Goal: Navigation & Orientation: Find specific page/section

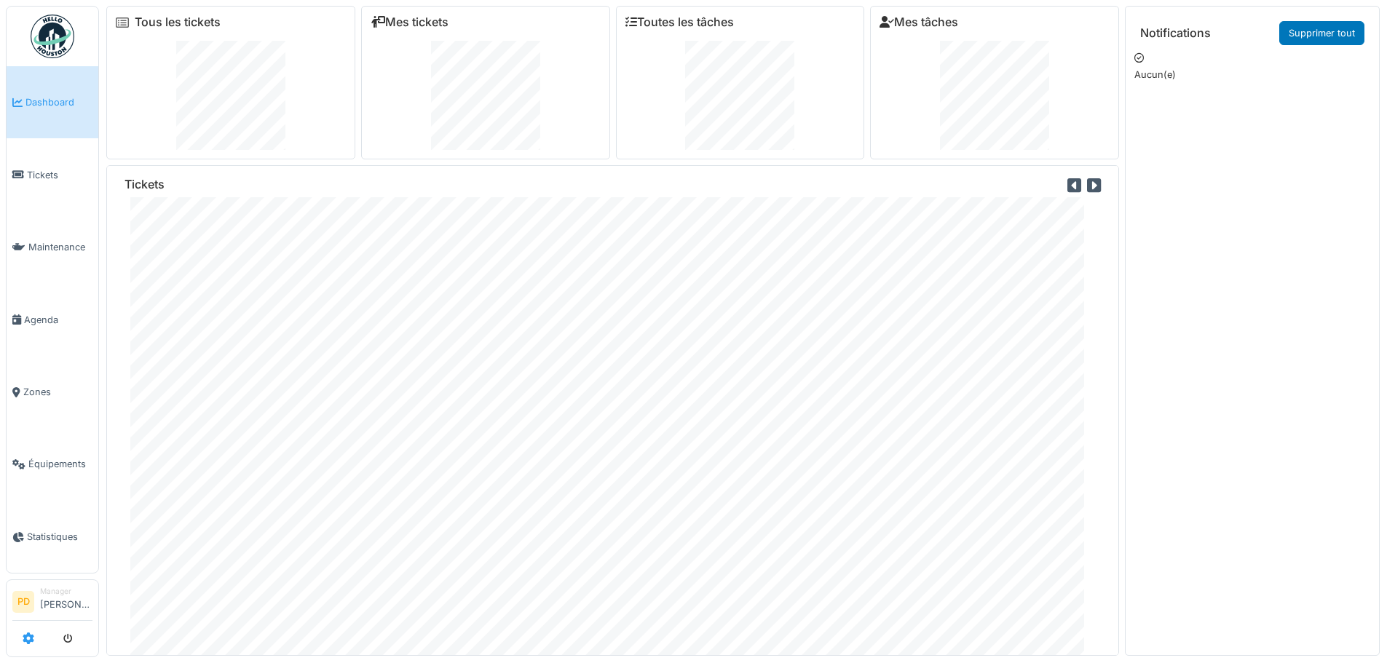
click at [27, 640] on icon at bounding box center [29, 639] width 12 height 12
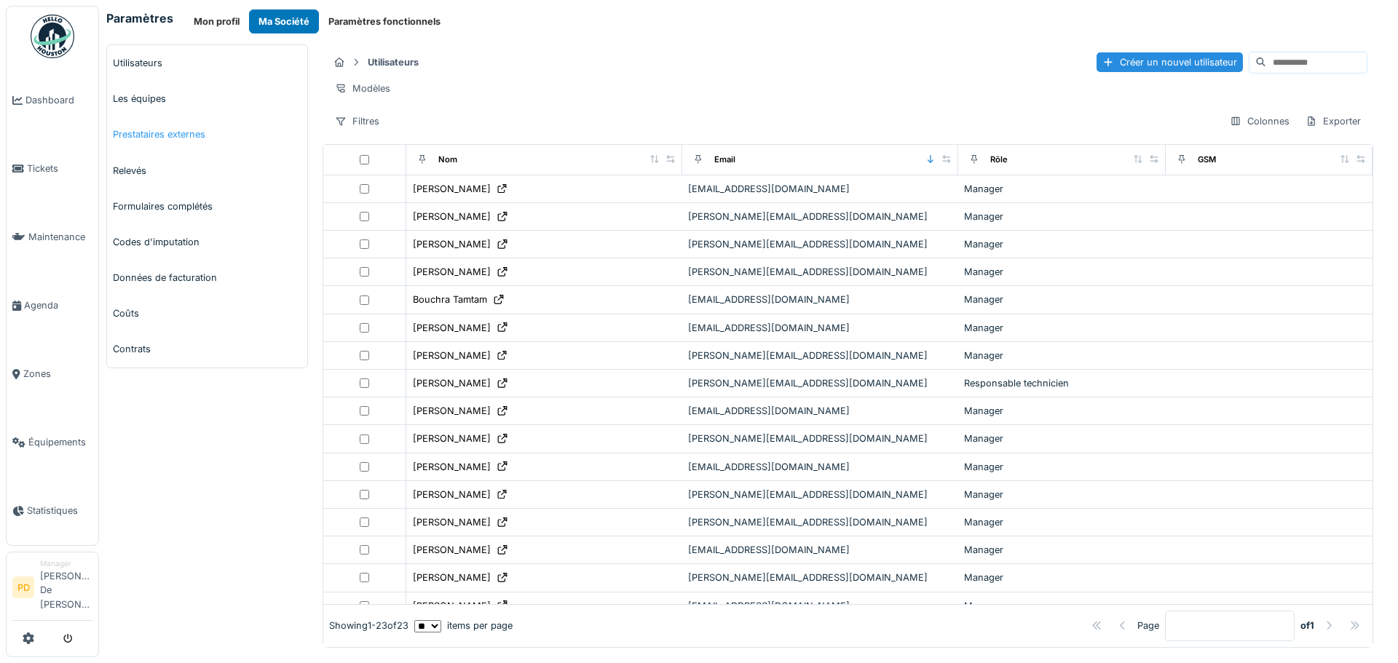
click at [159, 135] on link "Prestataires externes" at bounding box center [207, 134] width 200 height 36
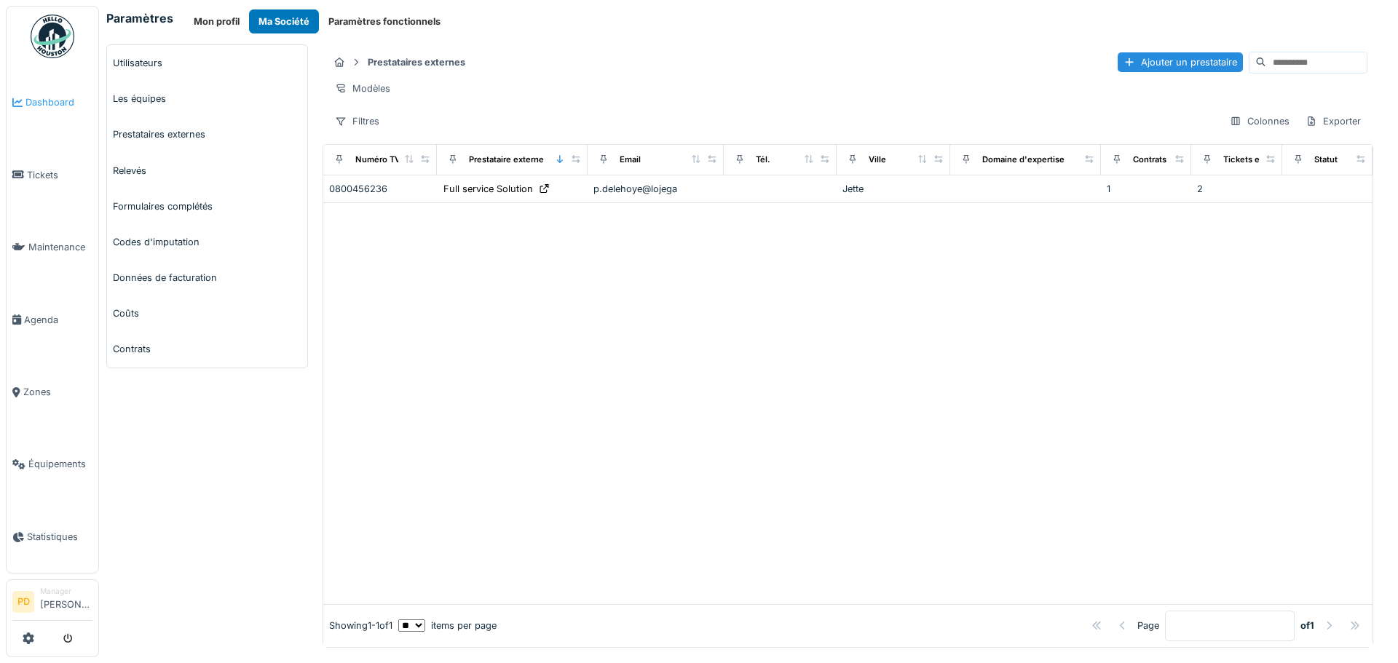
click at [37, 100] on span "Dashboard" at bounding box center [58, 102] width 67 height 14
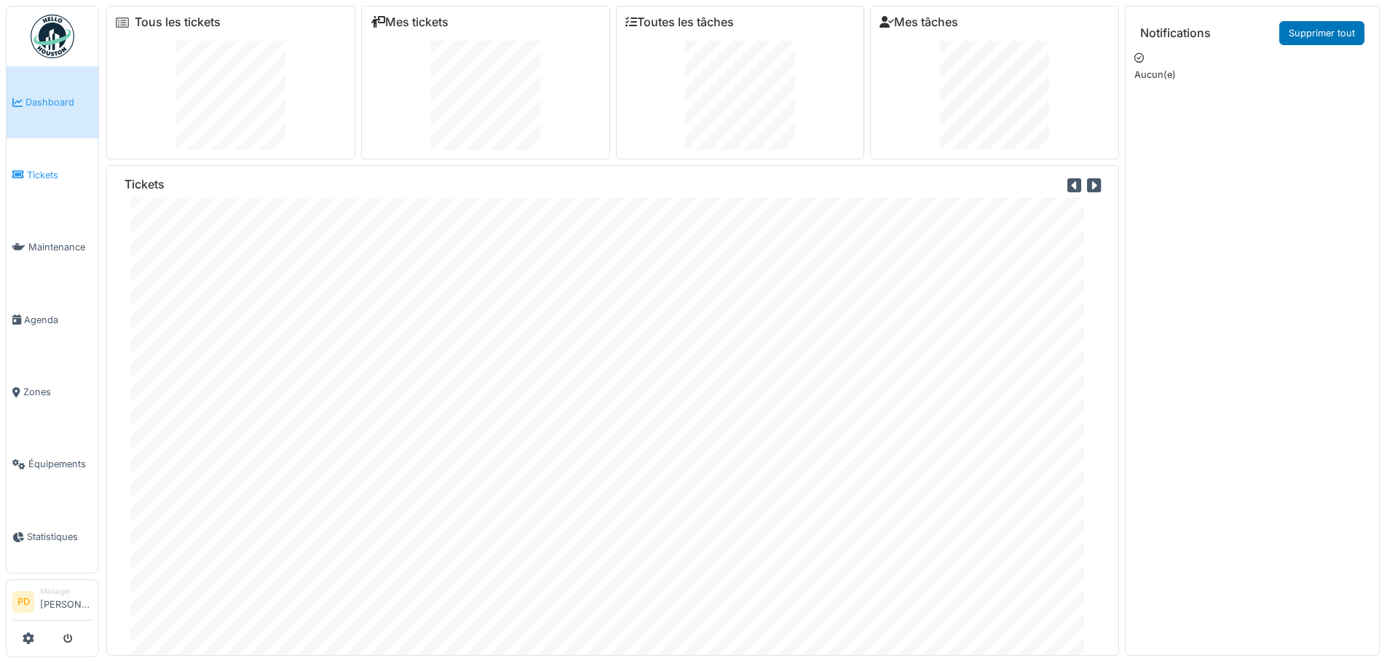
click at [41, 168] on span "Tickets" at bounding box center [60, 175] width 66 height 14
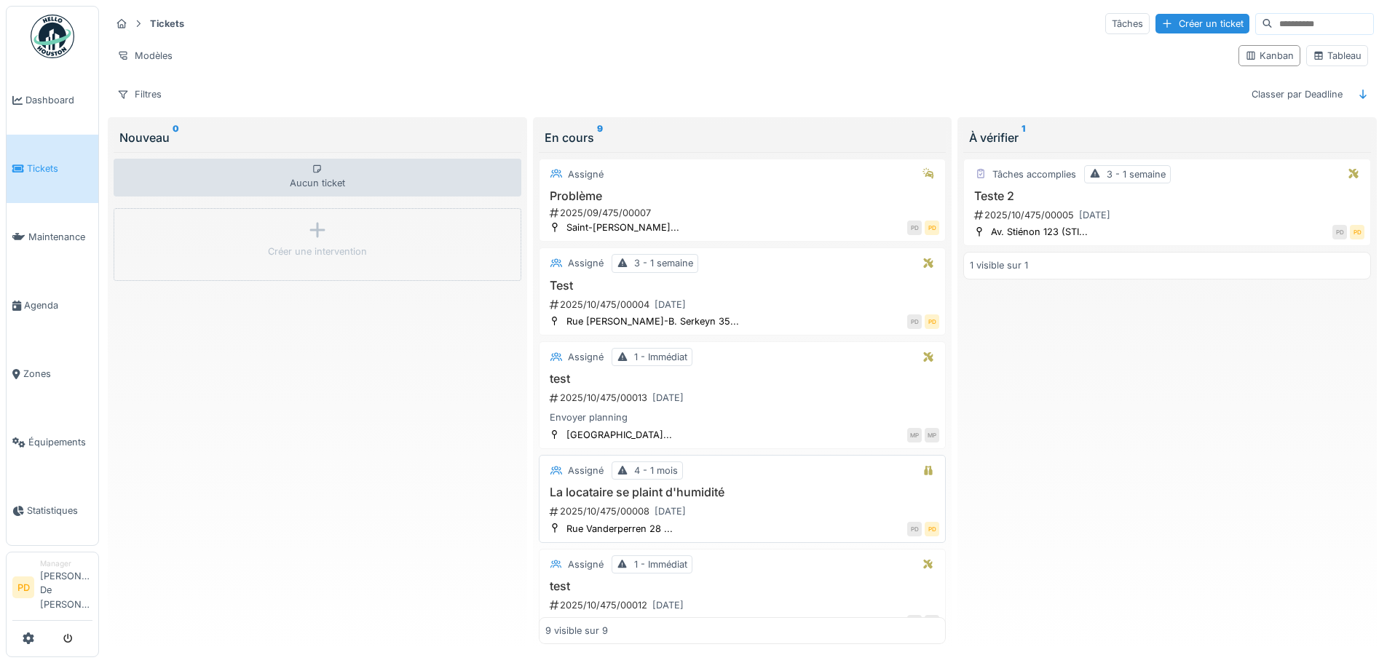
click at [689, 493] on h3 "La locataire se plaint d'humidité" at bounding box center [742, 493] width 395 height 14
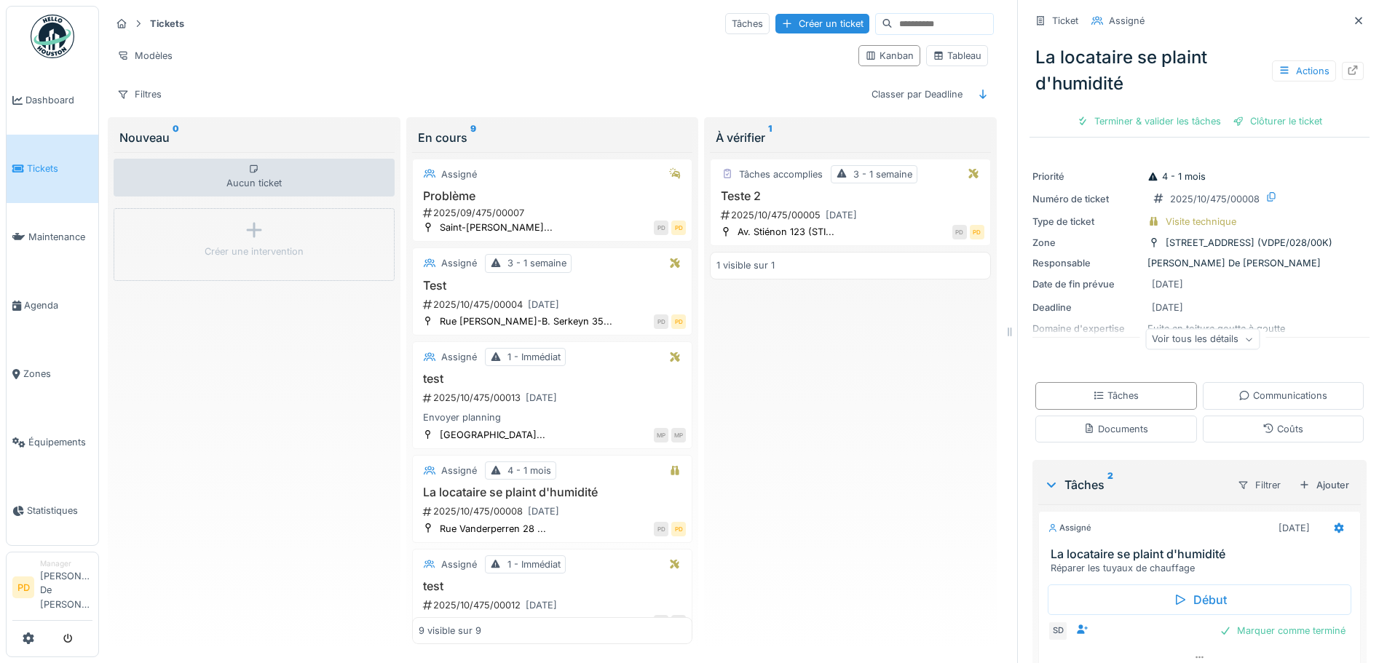
click at [55, 36] on img at bounding box center [53, 37] width 44 height 44
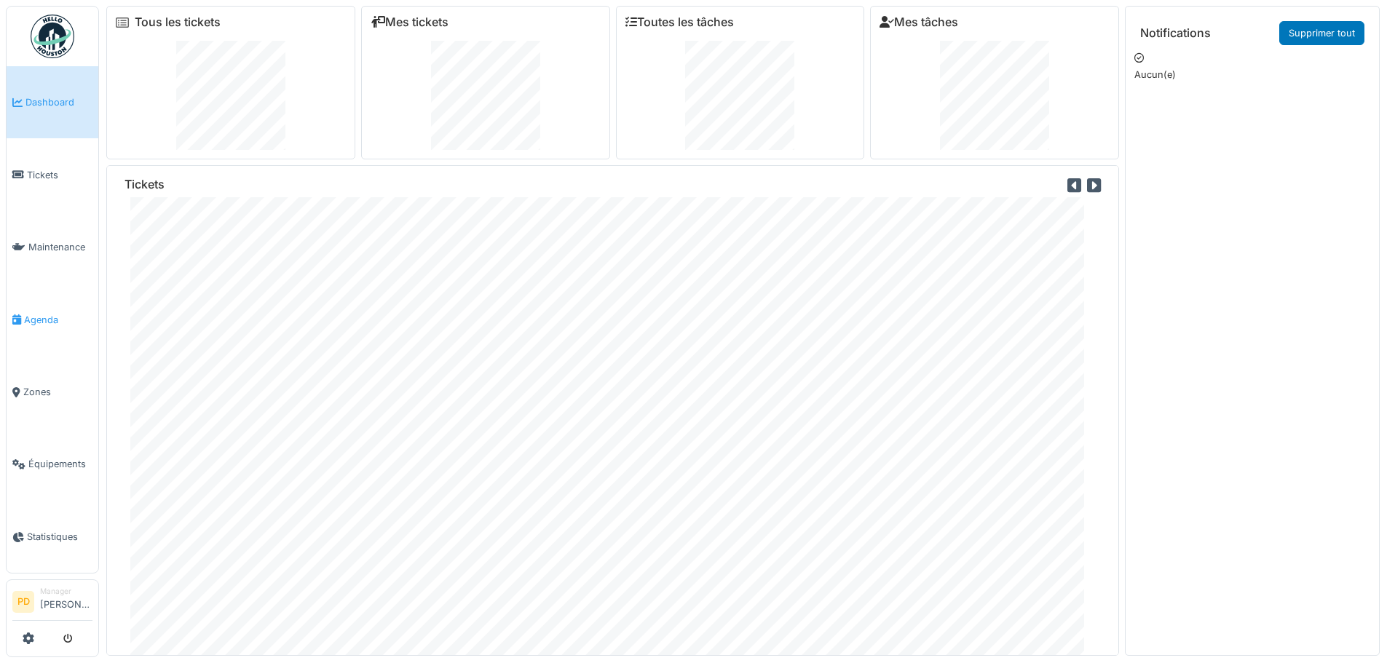
click at [33, 320] on span "Agenda" at bounding box center [58, 320] width 68 height 14
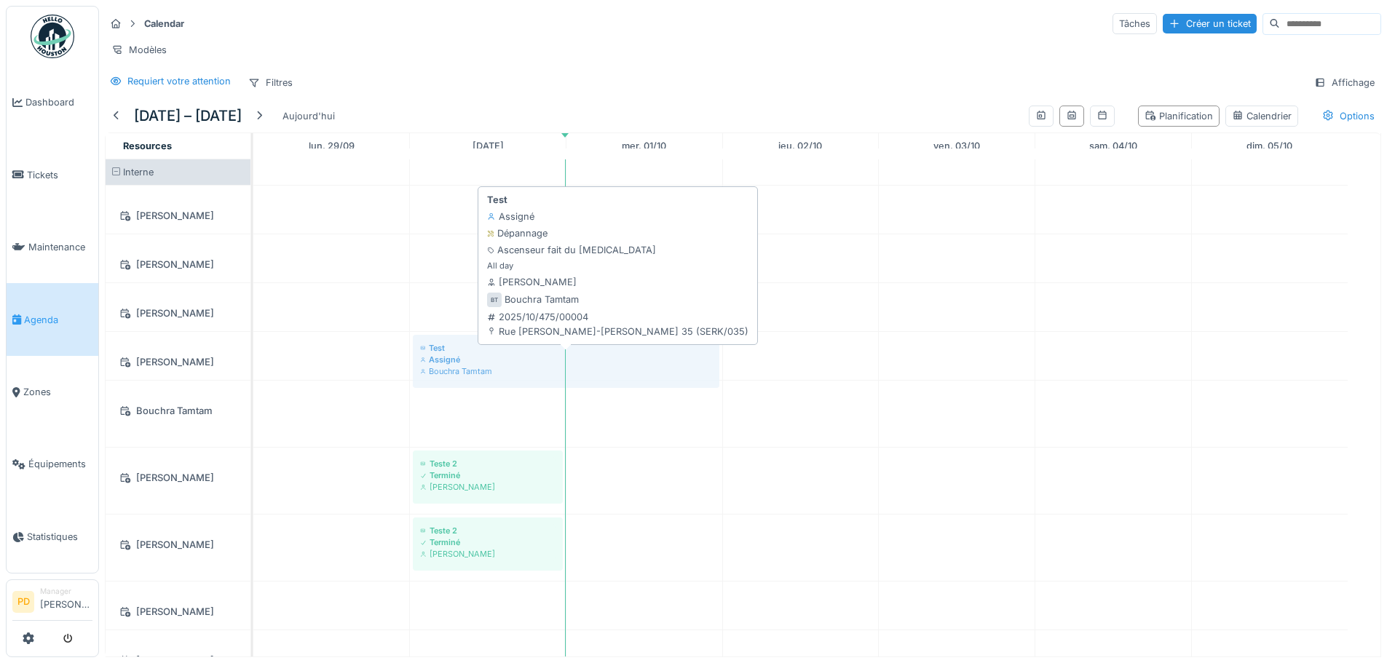
drag, startPoint x: 475, startPoint y: 437, endPoint x: 467, endPoint y: 378, distance: 59.5
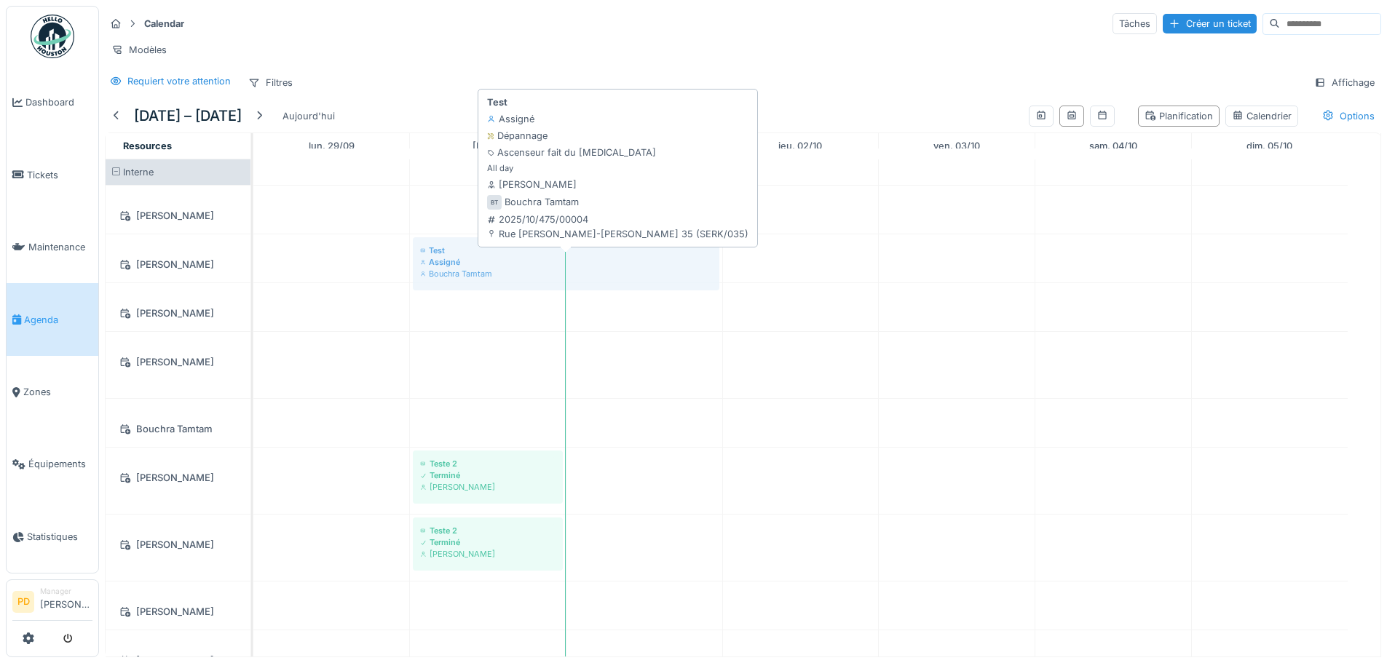
drag, startPoint x: 429, startPoint y: 376, endPoint x: 443, endPoint y: 284, distance: 93.5
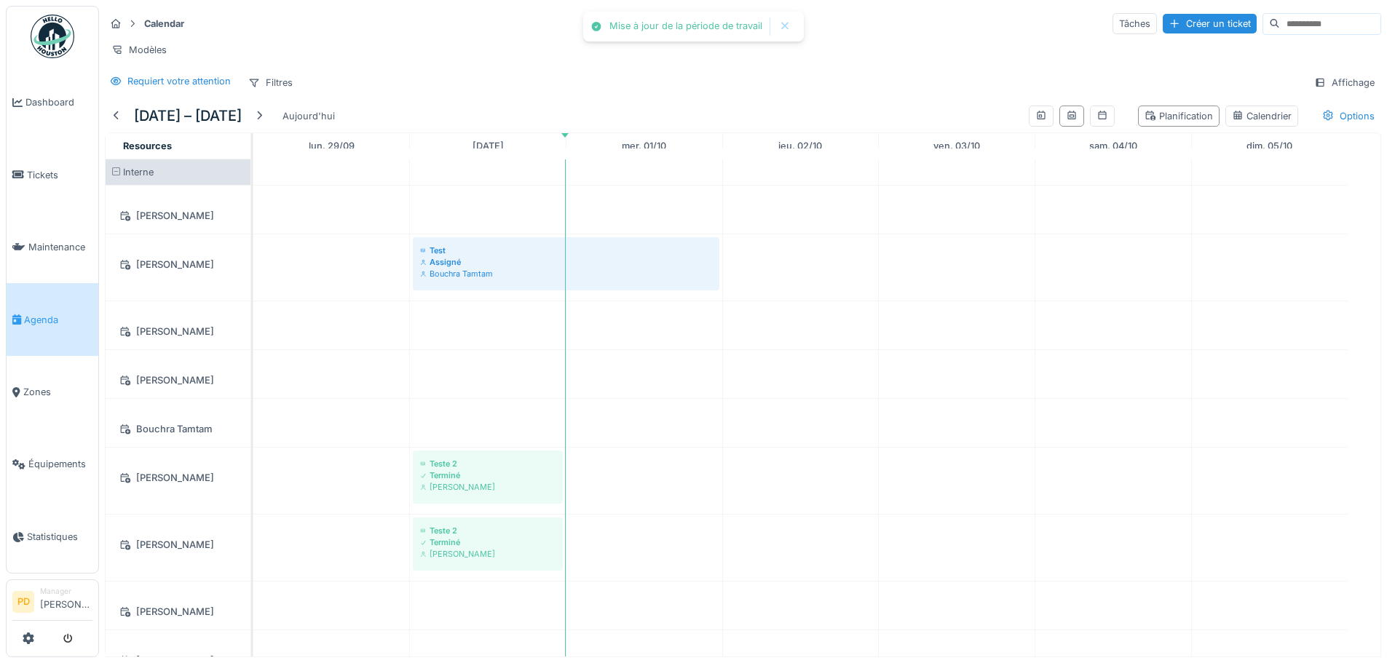
click at [51, 52] on img at bounding box center [53, 37] width 44 height 44
